Goal: Ask a question

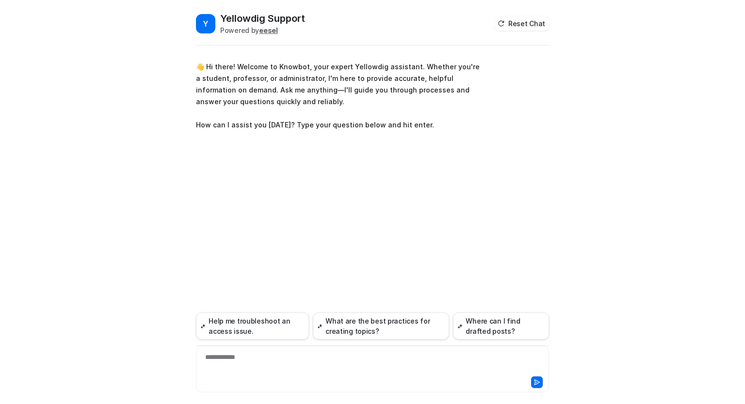
click at [275, 359] on div "**********" at bounding box center [372, 363] width 348 height 22
click at [363, 357] on div "**********" at bounding box center [372, 363] width 348 height 22
click at [421, 360] on div "**********" at bounding box center [372, 363] width 348 height 22
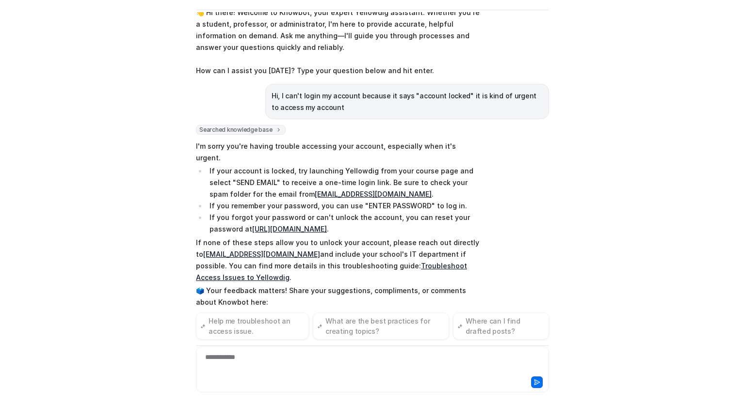
scroll to position [31, 0]
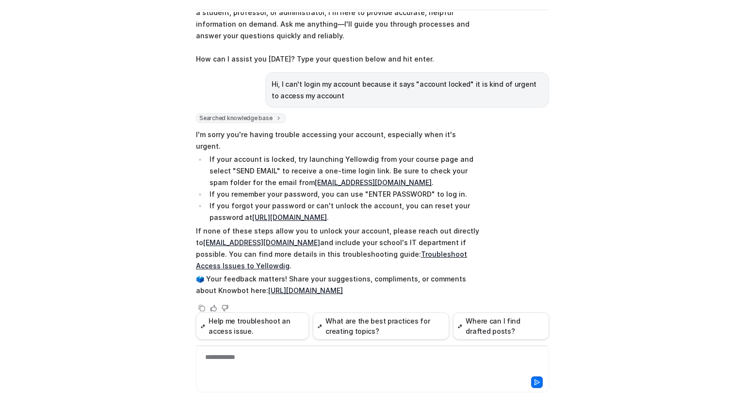
click at [381, 189] on li "If you remember your password, you can use "ENTER PASSWORD" to log in." at bounding box center [343, 195] width 273 height 12
drag, startPoint x: 359, startPoint y: 171, endPoint x: 266, endPoint y: 172, distance: 93.1
click at [266, 172] on li "If your account is locked, try launching Yellowdig from your course page and se…" at bounding box center [343, 171] width 273 height 35
copy link "[EMAIL_ADDRESS][DOMAIN_NAME]"
click at [255, 158] on li "If your account is locked, try launching Yellowdig from your course page and se…" at bounding box center [343, 171] width 273 height 35
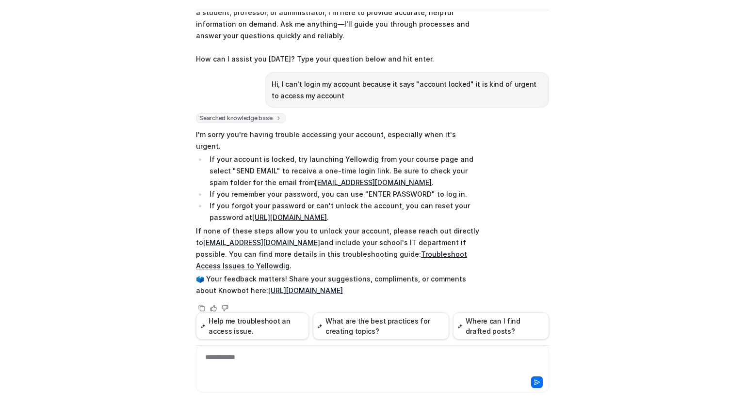
click at [253, 159] on li "If your account is locked, try launching Yellowdig from your course page and se…" at bounding box center [343, 171] width 273 height 35
drag, startPoint x: 271, startPoint y: 230, endPoint x: 191, endPoint y: 232, distance: 80.0
click at [191, 232] on div "Y Yellowdig Support Powered by eesel Reset Chat 👋 Hi there! Welcome to Knowbot,…" at bounding box center [372, 172] width 368 height 393
copy link "[EMAIL_ADDRESS][DOMAIN_NAME]"
click at [328, 242] on p "If none of these steps allow you to unlock your account, please reach out direc…" at bounding box center [338, 248] width 284 height 47
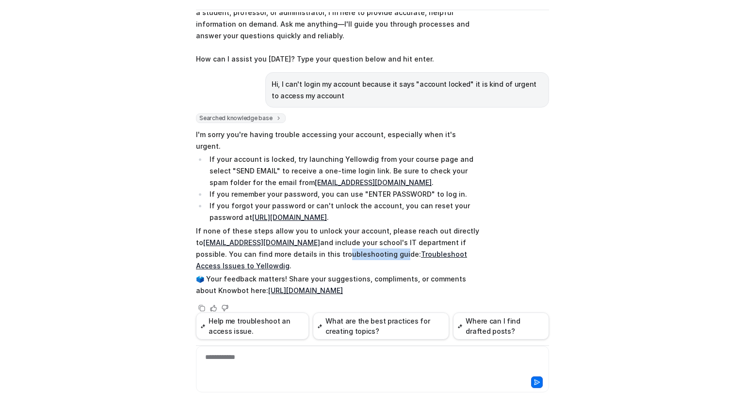
drag, startPoint x: 330, startPoint y: 239, endPoint x: 275, endPoint y: 239, distance: 54.3
click at [275, 239] on p "If none of these steps allow you to unlock your account, please reach out direc…" at bounding box center [338, 248] width 284 height 47
click at [252, 241] on p "If none of these steps allow you to unlock your account, please reach out direc…" at bounding box center [338, 248] width 284 height 47
click at [603, 130] on div "Y Yellowdig Support Powered by eesel Reset Chat 👋 Hi there! Welcome to Knowbot,…" at bounding box center [372, 202] width 745 height 404
click at [595, 129] on div "Y Yellowdig Support Powered by eesel Reset Chat 👋 Hi there! Welcome to Knowbot,…" at bounding box center [372, 202] width 745 height 404
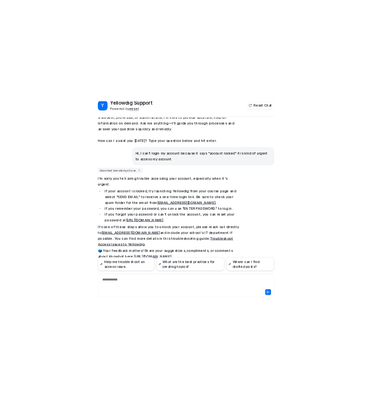
scroll to position [35, 0]
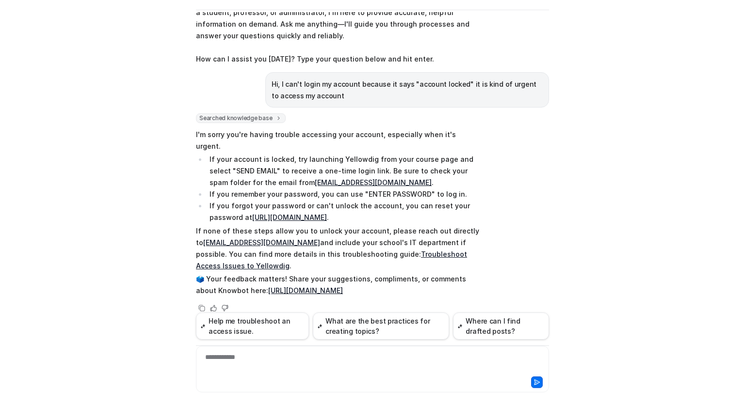
click at [73, 232] on div "Y Yellowdig Support Powered by eesel Reset Chat 👋 Hi there! Welcome to Knowbot,…" at bounding box center [372, 202] width 745 height 404
click at [675, 191] on div "Y Yellowdig Support Powered by eesel Reset Chat 👋 Hi there! Welcome to Knowbot,…" at bounding box center [372, 202] width 745 height 404
click at [588, 234] on div "Y Yellowdig Support Powered by eesel Reset Chat 👋 Hi there! Welcome to Knowbot,…" at bounding box center [372, 202] width 745 height 404
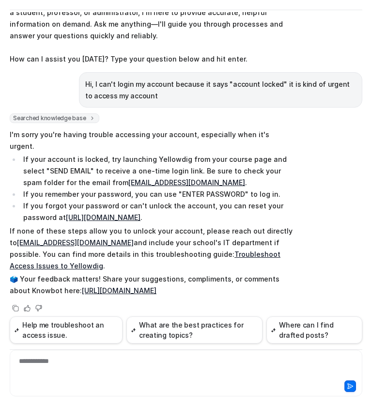
click at [186, 231] on p "If none of these steps allow you to unlock your account, please reach out direc…" at bounding box center [152, 248] width 284 height 47
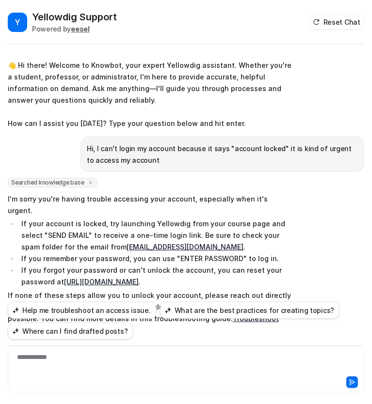
scroll to position [0, 0]
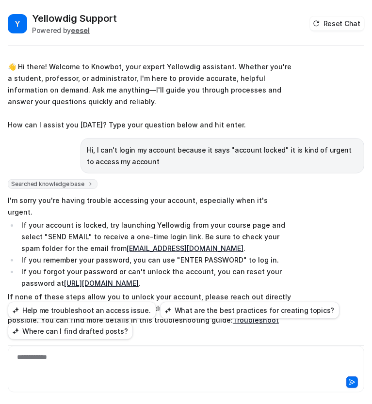
click at [100, 195] on p "I'm sorry you're having trouble accessing your account, especially when it's ur…" at bounding box center [150, 206] width 284 height 23
